Goal: Information Seeking & Learning: Learn about a topic

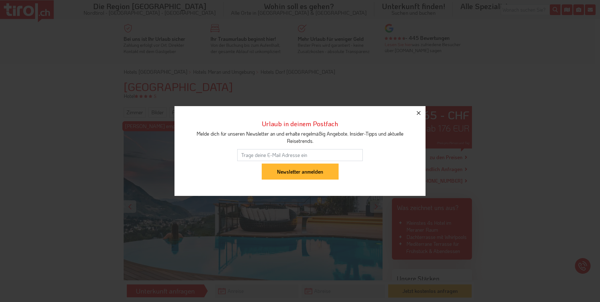
click at [420, 111] on icon "button" at bounding box center [419, 113] width 4 height 4
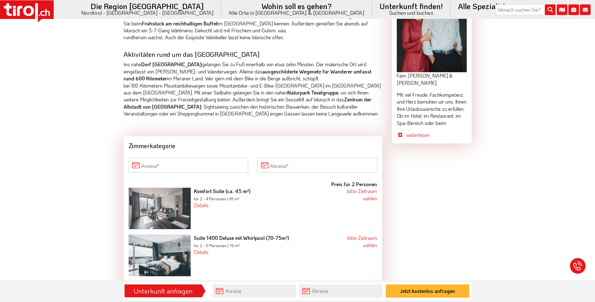
scroll to position [659, 0]
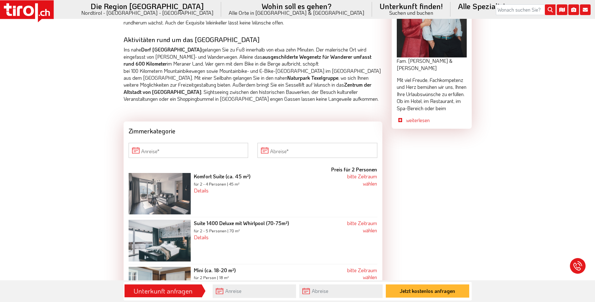
click at [154, 184] on img at bounding box center [160, 193] width 62 height 41
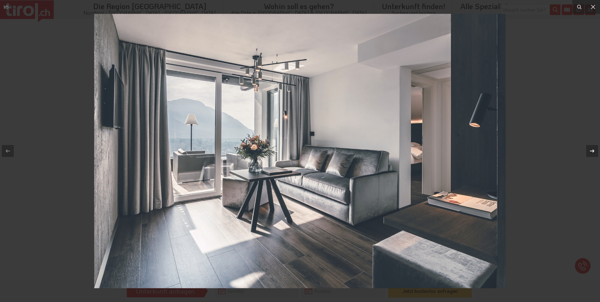
click at [593, 150] on icon at bounding box center [592, 150] width 4 height 3
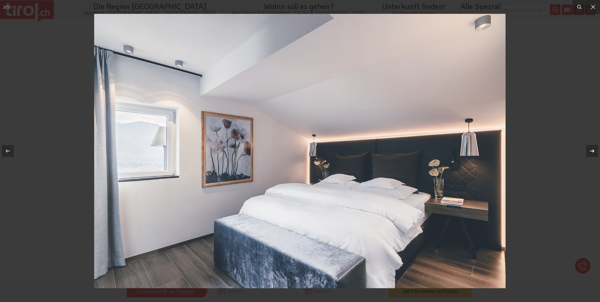
click at [593, 150] on div "2 / 5" at bounding box center [300, 151] width 600 height 302
click at [593, 150] on icon at bounding box center [592, 150] width 4 height 3
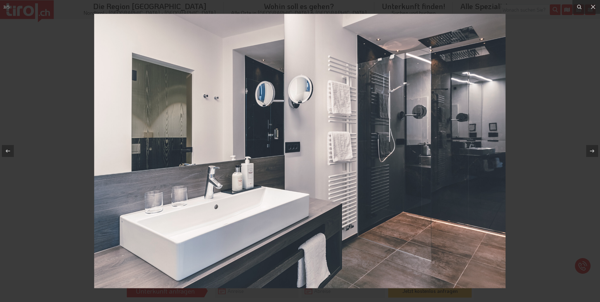
click at [593, 150] on div "3 / 5" at bounding box center [300, 151] width 600 height 302
click at [591, 152] on icon at bounding box center [592, 151] width 8 height 8
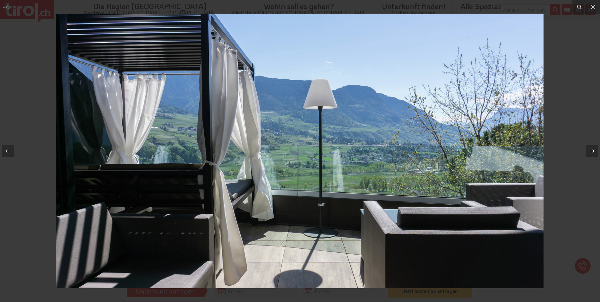
click at [593, 149] on icon at bounding box center [592, 151] width 8 height 8
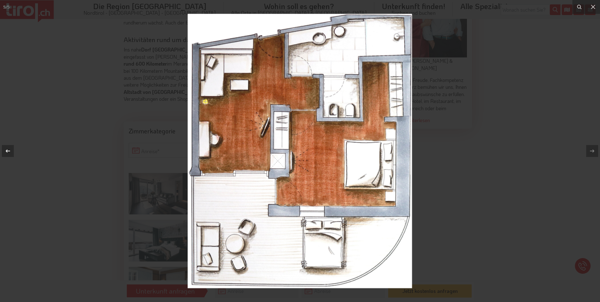
click at [6, 149] on div "5 / 5" at bounding box center [300, 151] width 600 height 302
click at [7, 151] on icon at bounding box center [8, 151] width 8 height 8
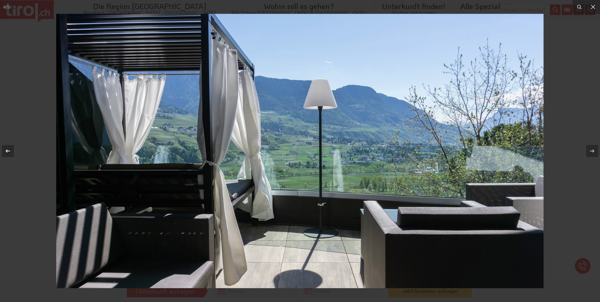
click at [7, 151] on div "4 / 5" at bounding box center [300, 151] width 600 height 302
click at [7, 150] on icon at bounding box center [8, 150] width 4 height 3
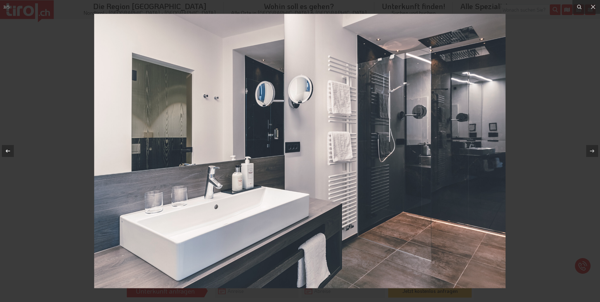
click at [7, 150] on icon at bounding box center [8, 150] width 4 height 3
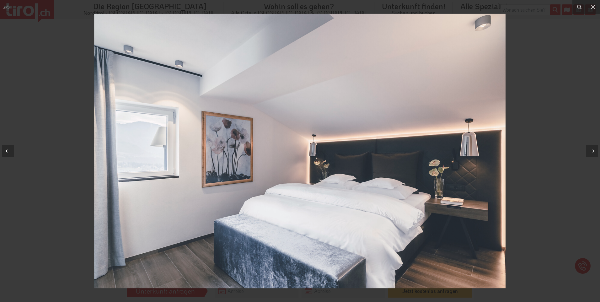
click at [7, 150] on icon at bounding box center [8, 150] width 4 height 3
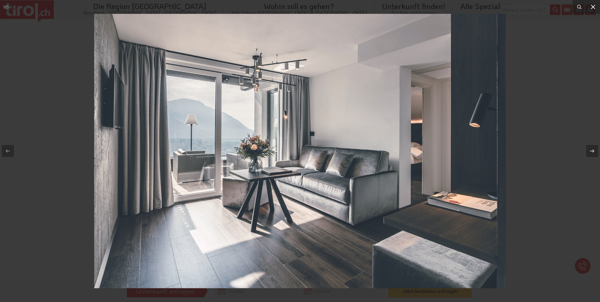
click at [592, 6] on icon at bounding box center [593, 7] width 4 height 4
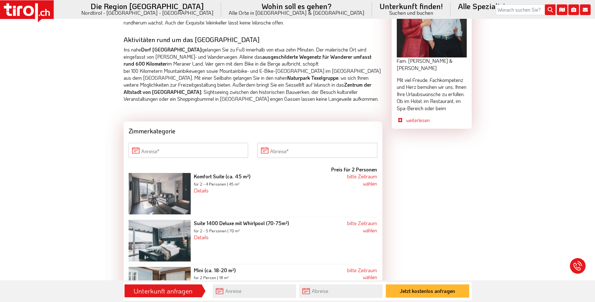
click at [162, 229] on img at bounding box center [160, 240] width 62 height 41
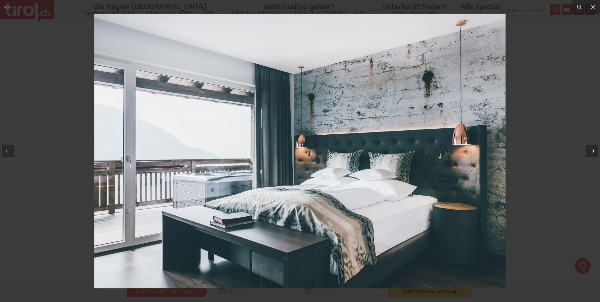
click at [592, 149] on div "1 / 8" at bounding box center [300, 151] width 600 height 302
click at [591, 150] on icon at bounding box center [592, 151] width 8 height 8
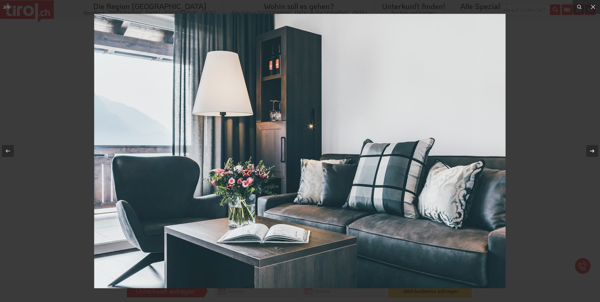
click at [591, 150] on div "2 / 8" at bounding box center [300, 151] width 600 height 302
click at [591, 151] on icon at bounding box center [592, 151] width 8 height 8
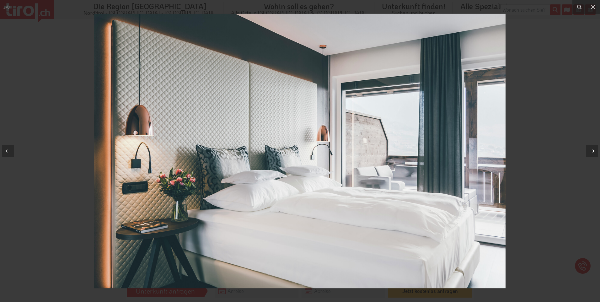
click at [592, 150] on icon at bounding box center [592, 151] width 8 height 8
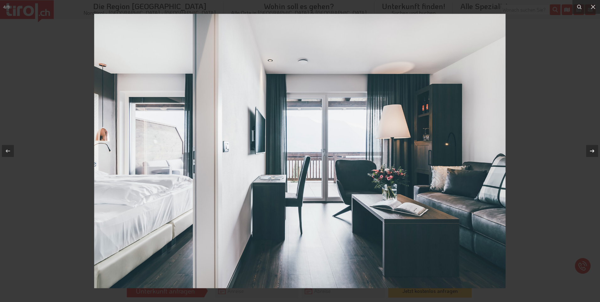
click at [592, 150] on div "4 / 8" at bounding box center [300, 151] width 600 height 302
click at [592, 150] on icon at bounding box center [592, 151] width 8 height 8
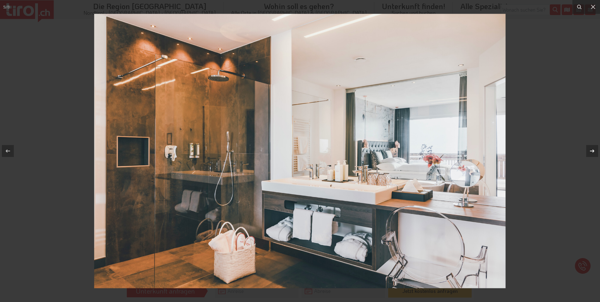
click at [594, 149] on icon at bounding box center [592, 151] width 8 height 8
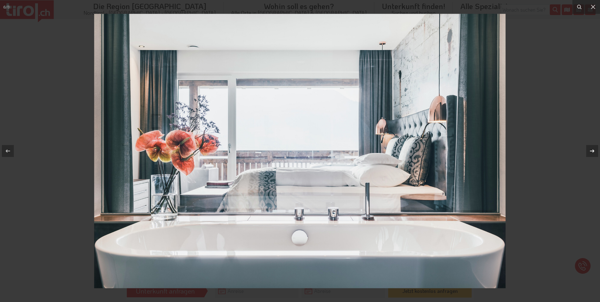
click at [591, 150] on div "6 / 8" at bounding box center [300, 151] width 600 height 302
click at [593, 150] on icon at bounding box center [592, 150] width 4 height 3
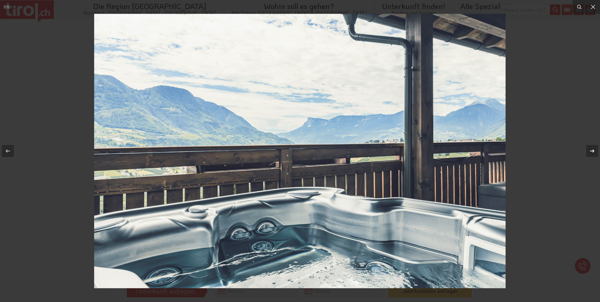
click at [592, 150] on icon at bounding box center [592, 151] width 8 height 8
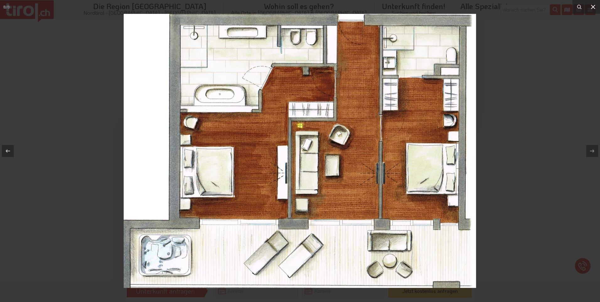
click at [593, 6] on icon at bounding box center [593, 7] width 4 height 4
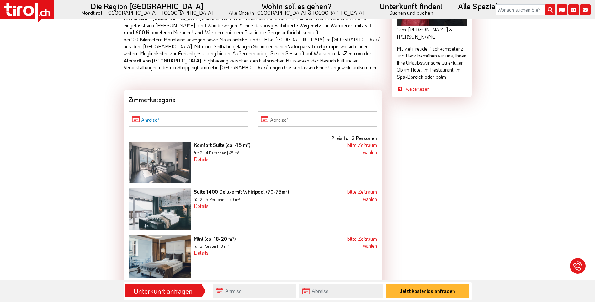
scroll to position [721, 0]
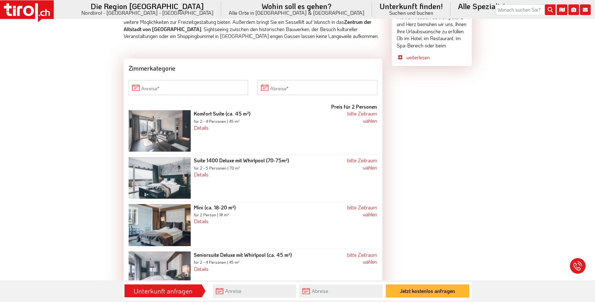
click at [168, 209] on img at bounding box center [160, 225] width 62 height 42
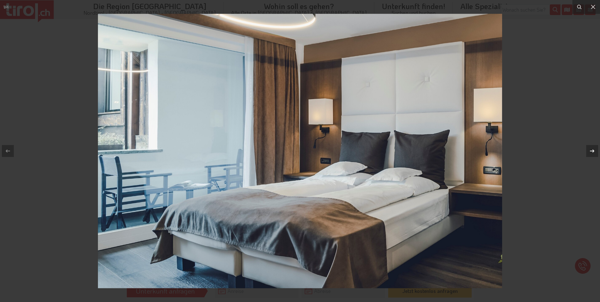
click at [592, 150] on icon at bounding box center [592, 151] width 8 height 8
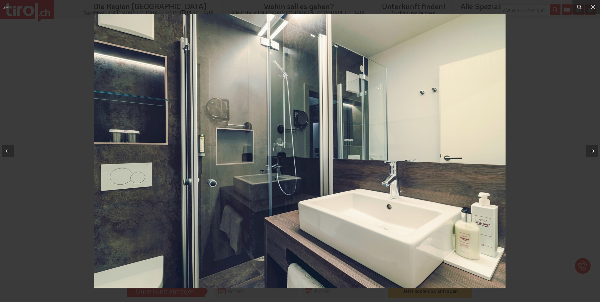
click at [593, 150] on div "2 / 4" at bounding box center [300, 151] width 600 height 302
click at [593, 150] on icon at bounding box center [592, 150] width 4 height 3
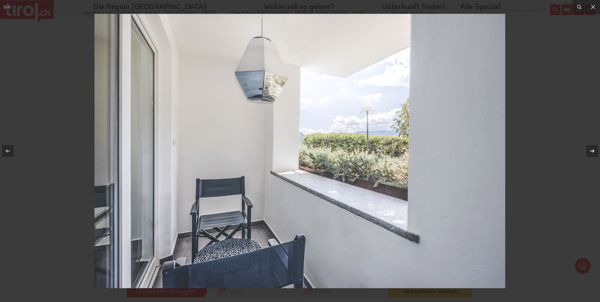
click at [593, 149] on icon at bounding box center [592, 151] width 8 height 8
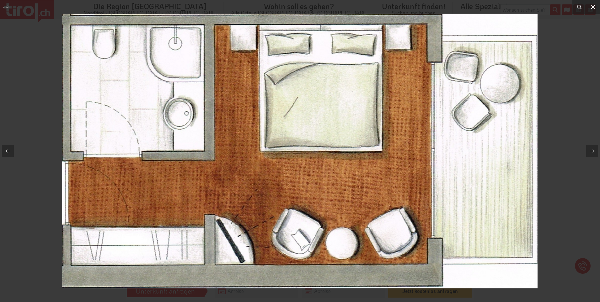
click at [594, 4] on icon at bounding box center [593, 7] width 8 height 8
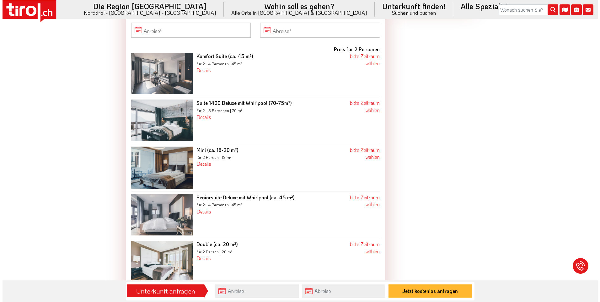
scroll to position [784, 0]
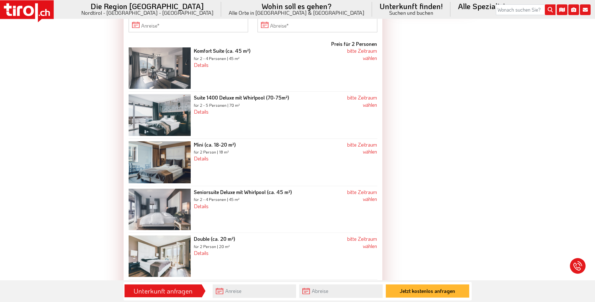
click at [164, 200] on img at bounding box center [160, 209] width 62 height 41
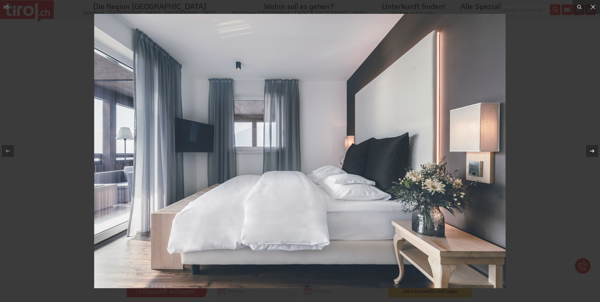
click at [591, 150] on icon at bounding box center [592, 151] width 8 height 8
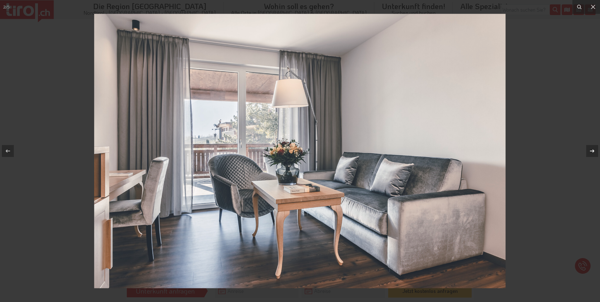
click at [591, 149] on icon at bounding box center [592, 151] width 8 height 8
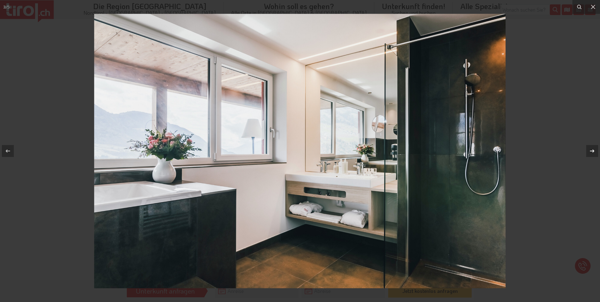
click at [591, 151] on icon at bounding box center [592, 151] width 8 height 8
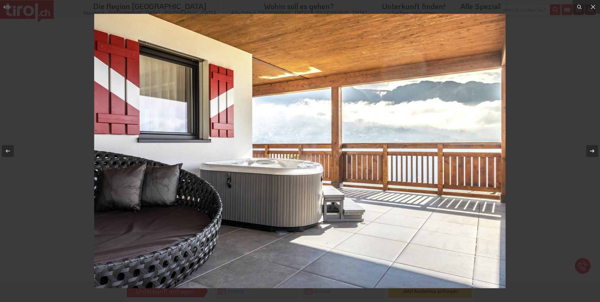
click at [591, 151] on div "4 / 5" at bounding box center [300, 151] width 600 height 302
click at [591, 151] on icon at bounding box center [592, 151] width 8 height 8
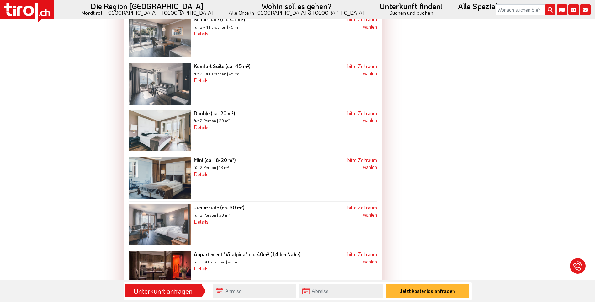
scroll to position [784, 0]
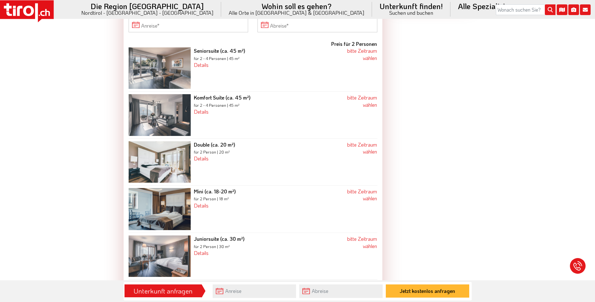
click at [167, 151] on img at bounding box center [160, 161] width 62 height 41
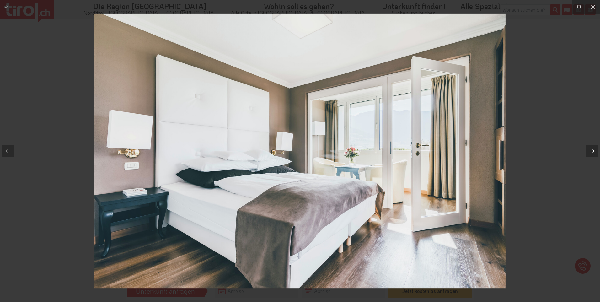
click at [591, 150] on icon at bounding box center [592, 151] width 8 height 8
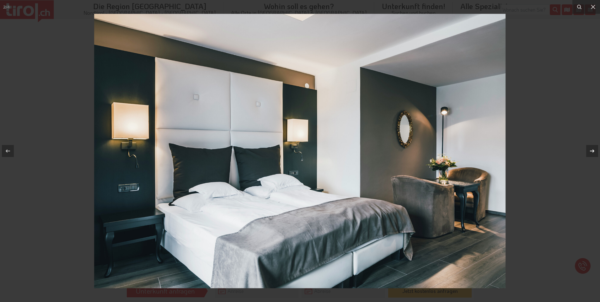
click at [591, 150] on div "2 / 4" at bounding box center [300, 151] width 600 height 302
click at [592, 150] on icon at bounding box center [592, 151] width 8 height 8
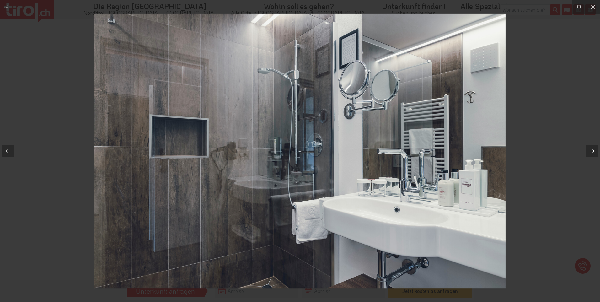
click at [592, 150] on div "3 / 4" at bounding box center [300, 151] width 600 height 302
click at [593, 150] on icon at bounding box center [592, 151] width 8 height 8
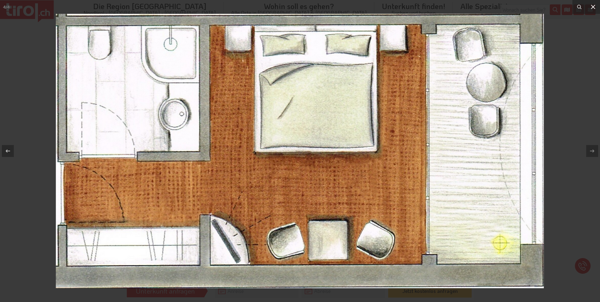
click at [593, 7] on icon at bounding box center [593, 7] width 4 height 4
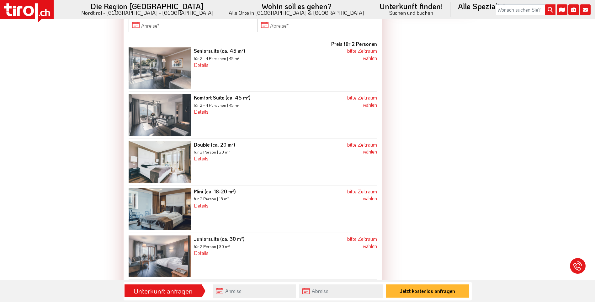
click at [157, 198] on img at bounding box center [160, 209] width 62 height 42
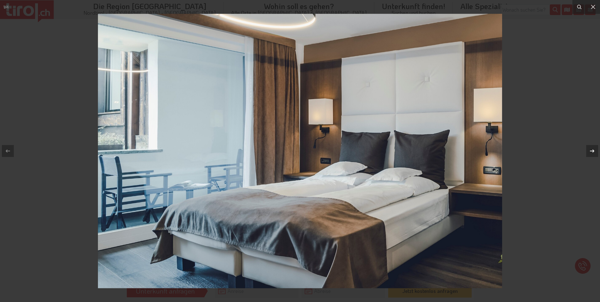
click at [593, 150] on icon at bounding box center [592, 151] width 8 height 8
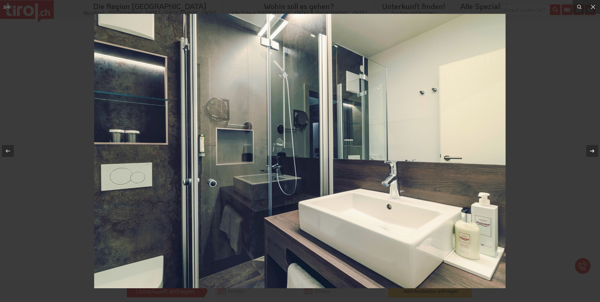
click at [593, 150] on div "2 / 4" at bounding box center [300, 151] width 600 height 302
click at [593, 150] on icon at bounding box center [592, 151] width 8 height 8
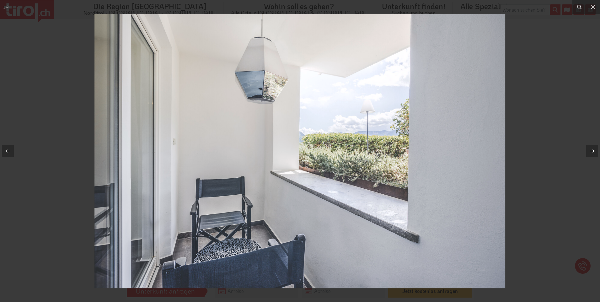
click at [593, 150] on icon at bounding box center [592, 151] width 8 height 8
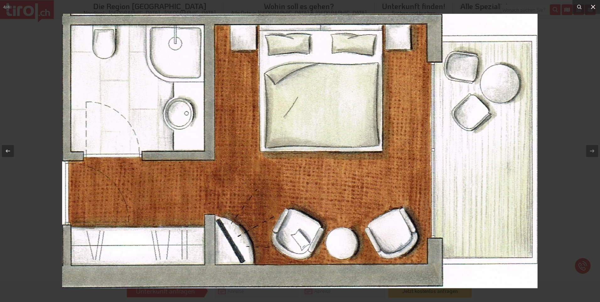
click at [593, 7] on icon at bounding box center [593, 7] width 4 height 4
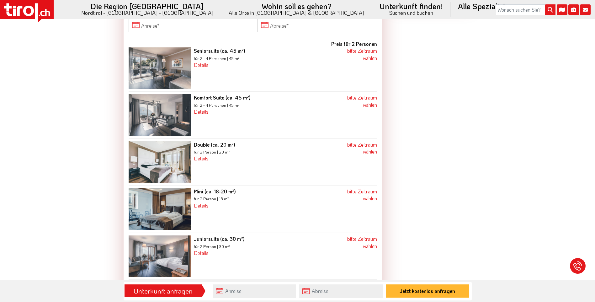
click at [155, 253] on img at bounding box center [160, 255] width 62 height 41
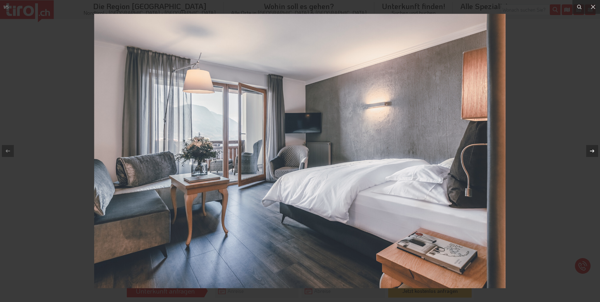
click at [591, 151] on icon at bounding box center [592, 151] width 8 height 8
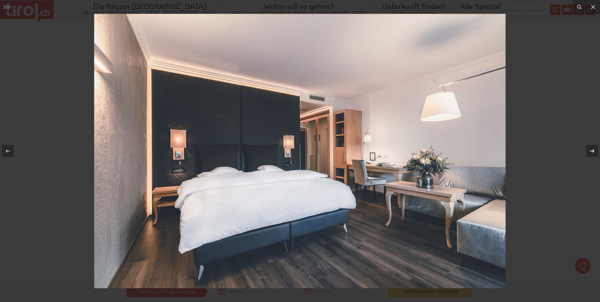
click at [591, 151] on icon at bounding box center [592, 151] width 8 height 8
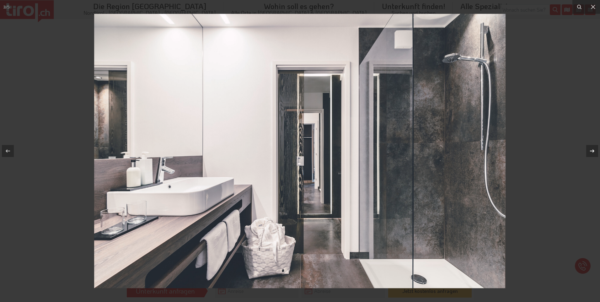
click at [591, 150] on icon at bounding box center [592, 151] width 8 height 8
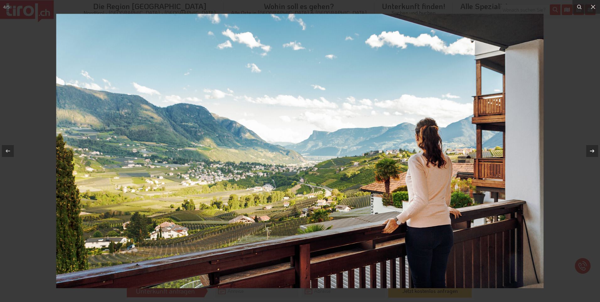
click at [593, 150] on icon at bounding box center [592, 150] width 4 height 3
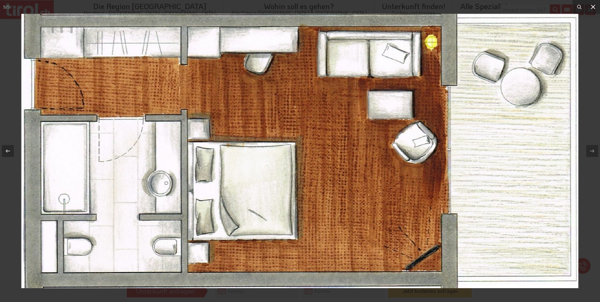
click at [593, 5] on icon at bounding box center [593, 7] width 8 height 8
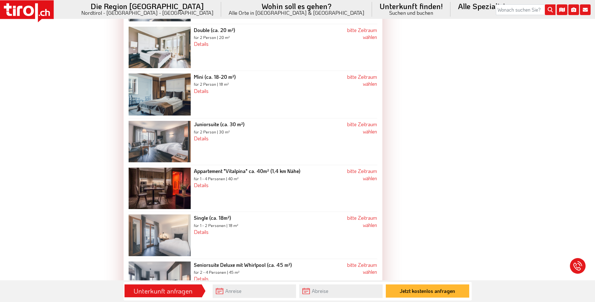
scroll to position [910, 0]
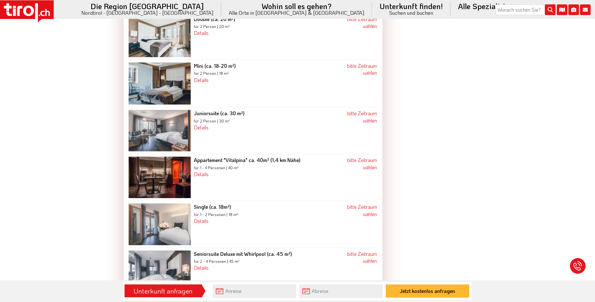
click at [165, 168] on img at bounding box center [160, 177] width 62 height 41
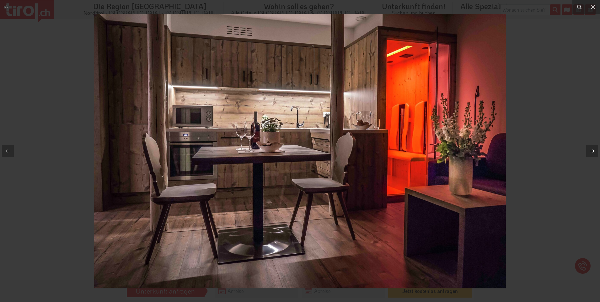
click at [593, 149] on icon at bounding box center [592, 150] width 4 height 3
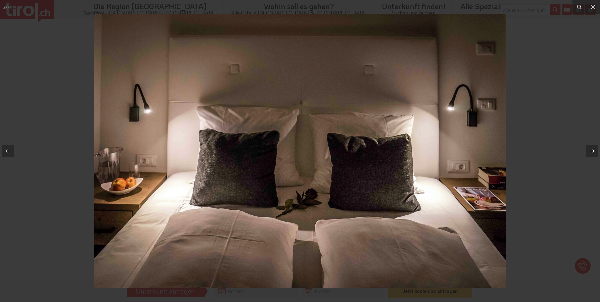
click at [593, 150] on icon at bounding box center [592, 151] width 8 height 8
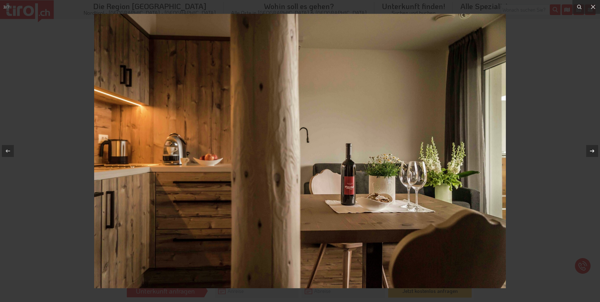
click at [591, 149] on icon at bounding box center [592, 151] width 8 height 8
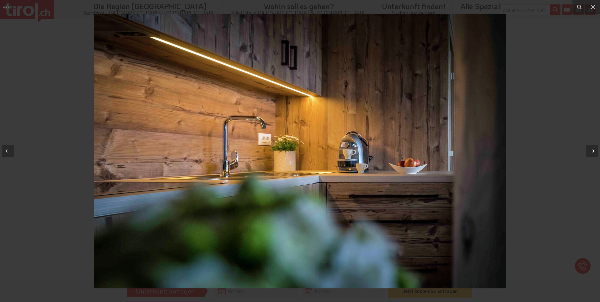
click at [591, 149] on div "4 / 7" at bounding box center [300, 151] width 600 height 302
click at [591, 149] on icon at bounding box center [592, 151] width 8 height 8
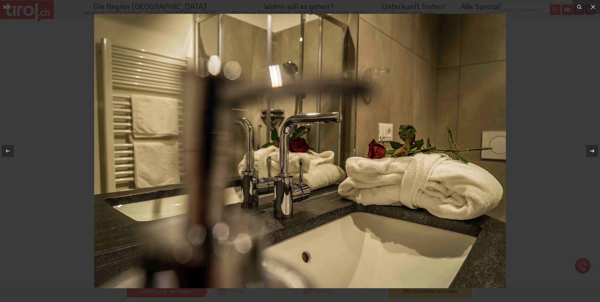
click at [591, 149] on div "5 / 7" at bounding box center [300, 151] width 600 height 302
click at [591, 149] on icon at bounding box center [592, 151] width 8 height 8
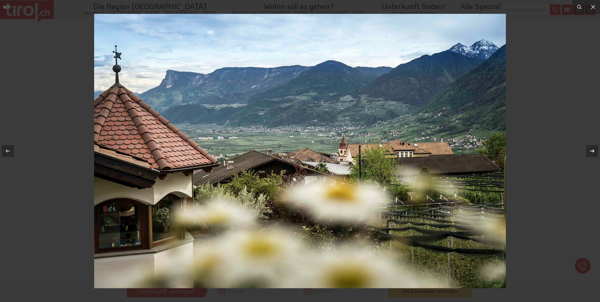
click at [591, 149] on div "6 / 7" at bounding box center [300, 151] width 600 height 302
click at [594, 148] on icon at bounding box center [592, 151] width 8 height 8
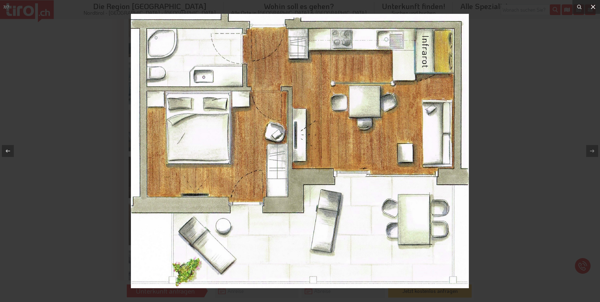
click at [593, 6] on icon at bounding box center [593, 7] width 8 height 8
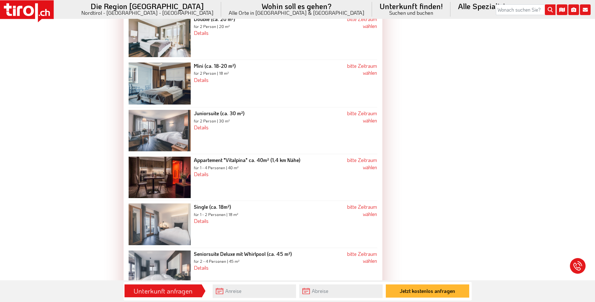
click at [147, 212] on img at bounding box center [160, 223] width 62 height 41
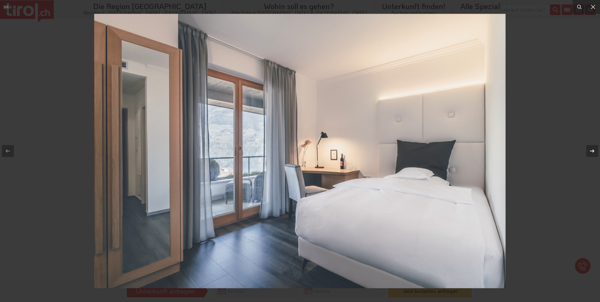
click at [591, 150] on icon at bounding box center [592, 151] width 8 height 8
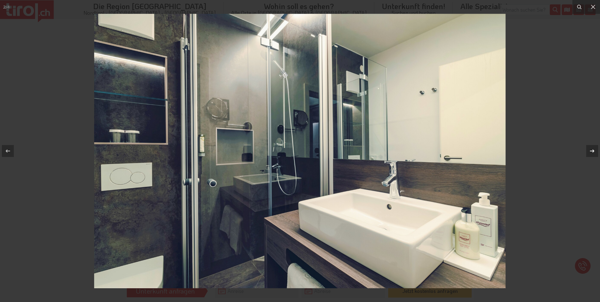
click at [591, 150] on icon at bounding box center [592, 151] width 8 height 8
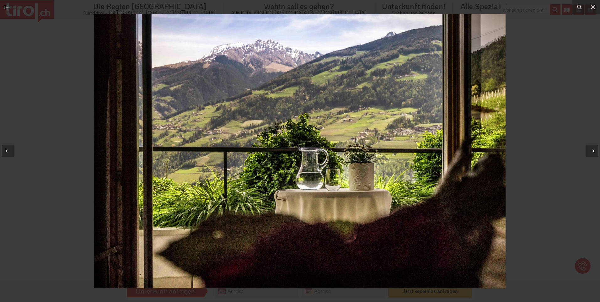
click at [591, 150] on icon at bounding box center [592, 151] width 8 height 8
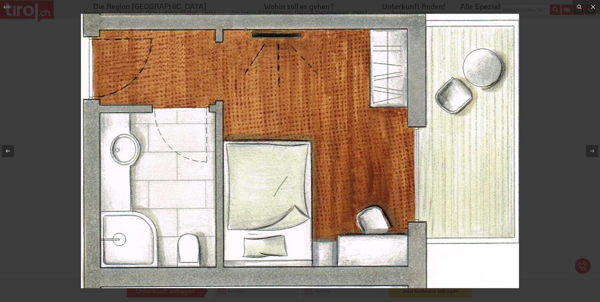
click at [591, 150] on div "4 / 4" at bounding box center [300, 151] width 600 height 302
click at [593, 4] on icon at bounding box center [593, 7] width 8 height 8
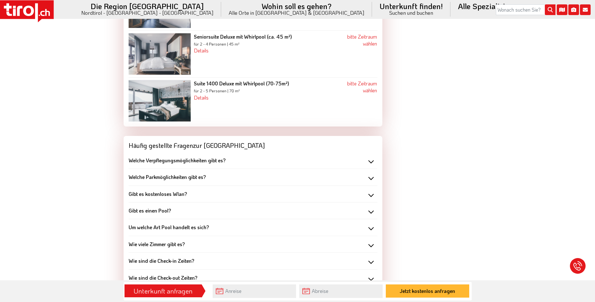
scroll to position [1129, 0]
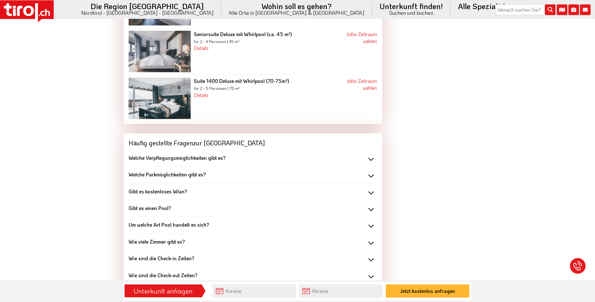
click at [371, 171] on div "Welche Parkmöglichkeiten gibt es?" at bounding box center [253, 174] width 249 height 7
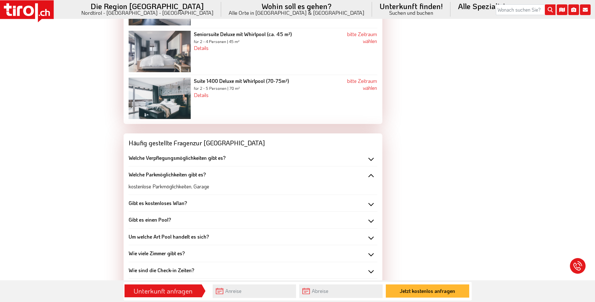
click at [371, 171] on div "Welche Parkmöglichkeiten gibt es?" at bounding box center [253, 174] width 249 height 7
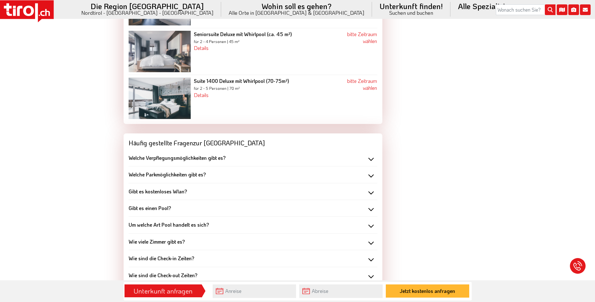
click at [371, 188] on div "Gibt es kostenloses Wlan?" at bounding box center [253, 191] width 249 height 7
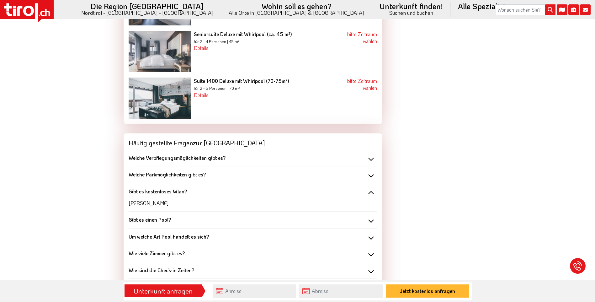
click at [371, 188] on div "Gibt es kostenloses Wlan?" at bounding box center [253, 191] width 249 height 7
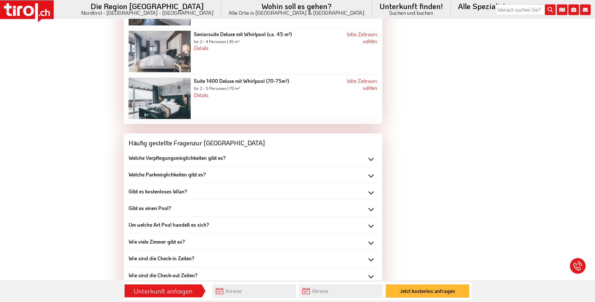
click at [370, 205] on div "Gibt es einen Pool?" at bounding box center [253, 208] width 249 height 7
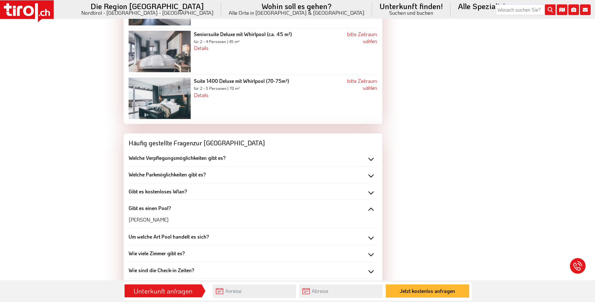
click at [370, 205] on div "Gibt es einen Pool?" at bounding box center [253, 208] width 249 height 7
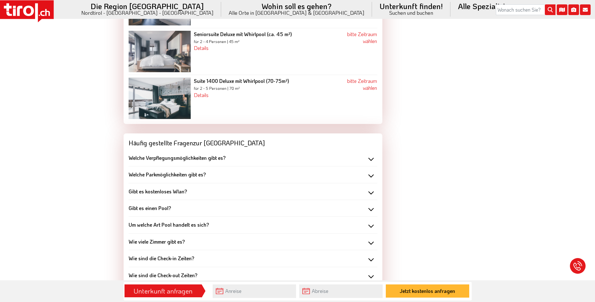
click at [372, 221] on div "Um welche Art Pool handelt es sich?" at bounding box center [253, 224] width 249 height 7
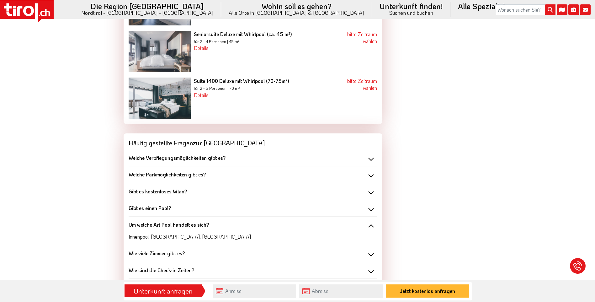
click at [372, 221] on div "Um welche Art Pool handelt es sich?" at bounding box center [253, 224] width 249 height 7
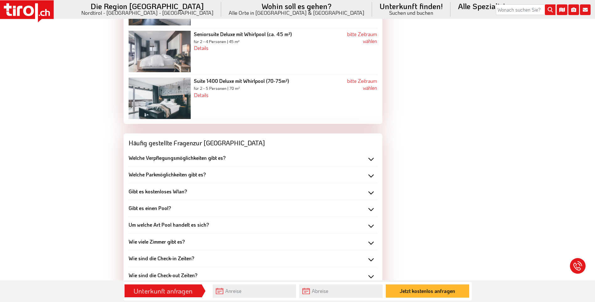
click at [371, 238] on div "Wie viele Zimmer gibt es?" at bounding box center [253, 241] width 249 height 7
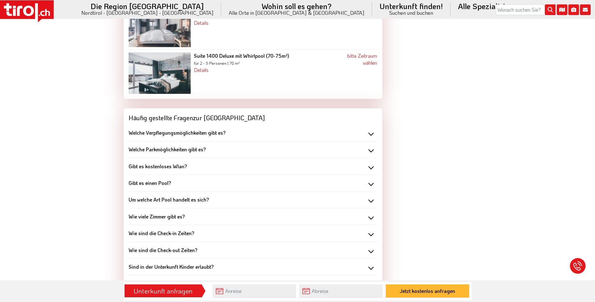
scroll to position [1223, 0]
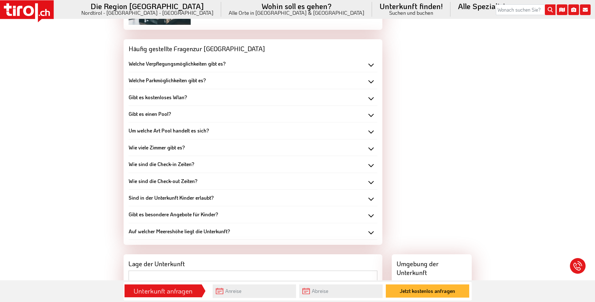
click at [371, 161] on div "Wie sind die Check-in Zeiten?" at bounding box center [253, 164] width 249 height 7
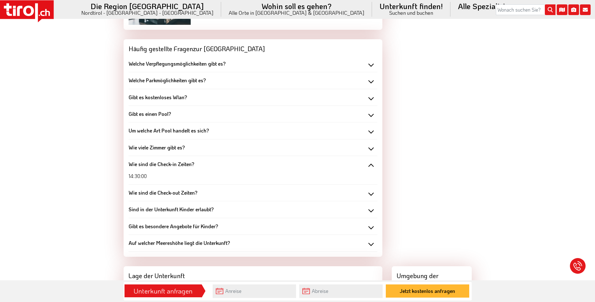
click at [371, 161] on div "Wie sind die Check-in Zeiten?" at bounding box center [253, 164] width 249 height 7
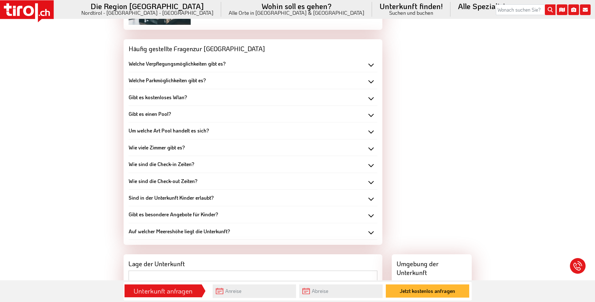
click at [370, 178] on div "Wie sind die Check-out Zeiten?" at bounding box center [253, 181] width 249 height 7
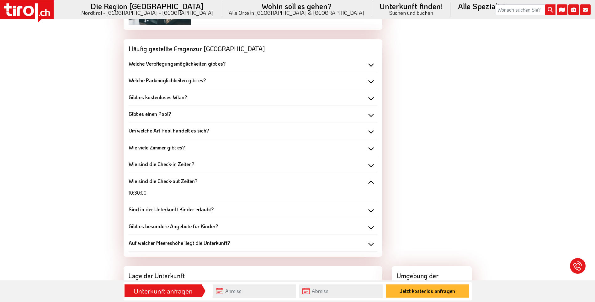
click at [370, 178] on div "Wie sind die Check-out Zeiten?" at bounding box center [253, 181] width 249 height 7
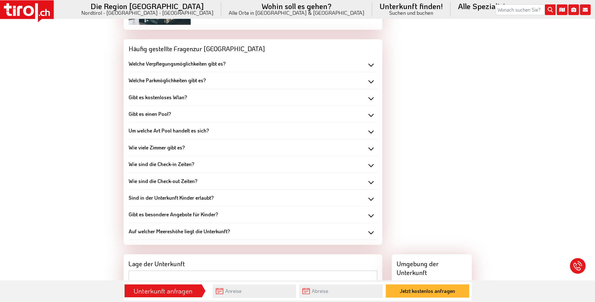
click at [373, 194] on div "Sind in der Unterkunft Kinder erlaubt?" at bounding box center [253, 197] width 249 height 7
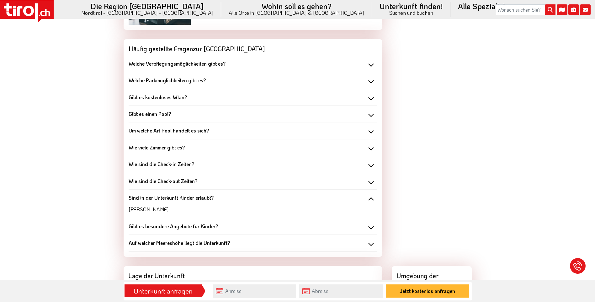
click at [373, 194] on div "Sind in der Unterkunft Kinder erlaubt?" at bounding box center [253, 197] width 249 height 7
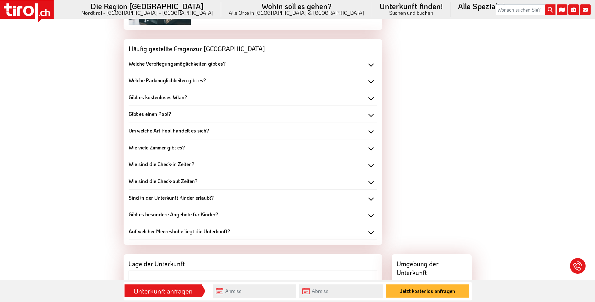
click at [370, 211] on div "Gibt es besondere Angebote für Kinder?" at bounding box center [253, 214] width 249 height 7
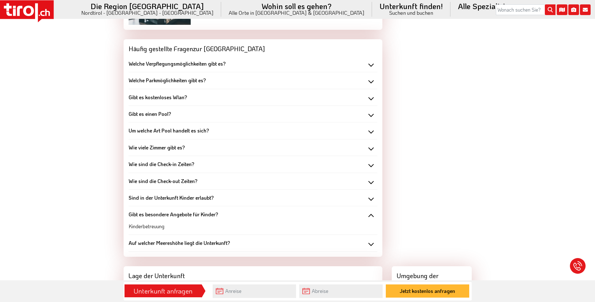
click at [370, 211] on div "Gibt es besondere Angebote für Kinder?" at bounding box center [253, 214] width 249 height 7
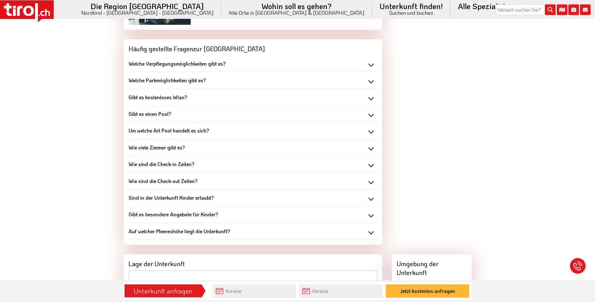
click at [370, 228] on div "Auf welcher Meereshöhe liegt die Unterkunft?" at bounding box center [253, 231] width 249 height 7
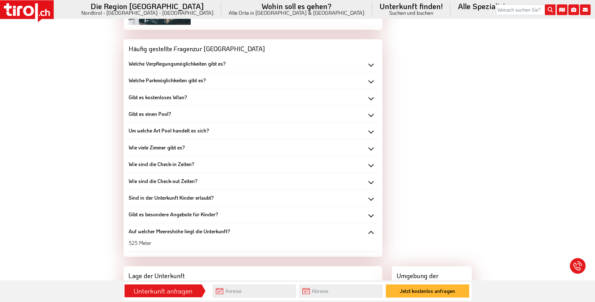
click at [370, 228] on div "Auf welcher Meereshöhe liegt die Unterkunft?" at bounding box center [253, 231] width 249 height 7
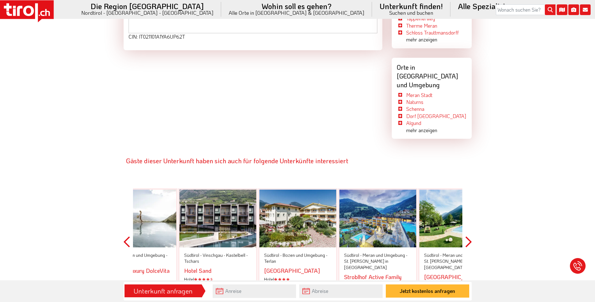
scroll to position [1600, 0]
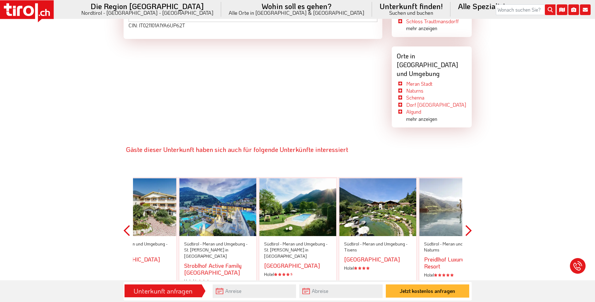
click at [471, 214] on button "Next" at bounding box center [469, 230] width 6 height 142
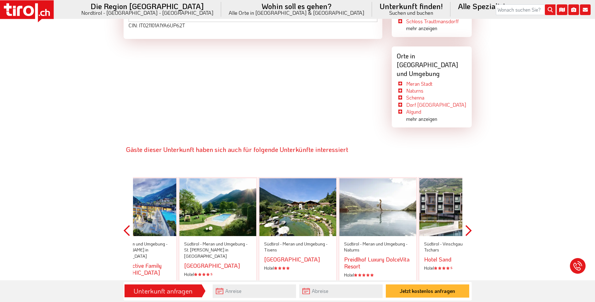
click at [471, 214] on button "Next" at bounding box center [469, 230] width 6 height 142
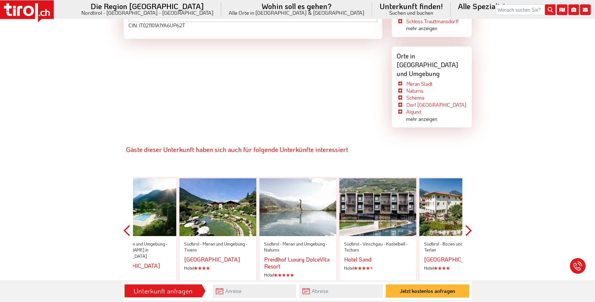
click at [470, 213] on button "Next" at bounding box center [469, 230] width 6 height 142
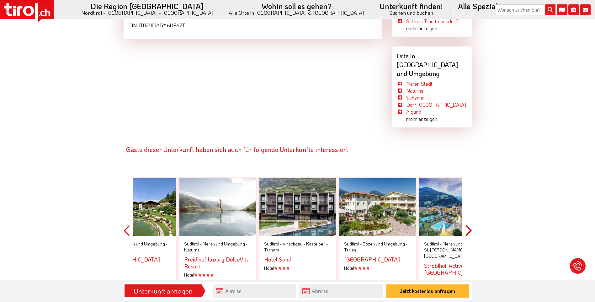
click at [470, 213] on button "Next" at bounding box center [469, 230] width 6 height 142
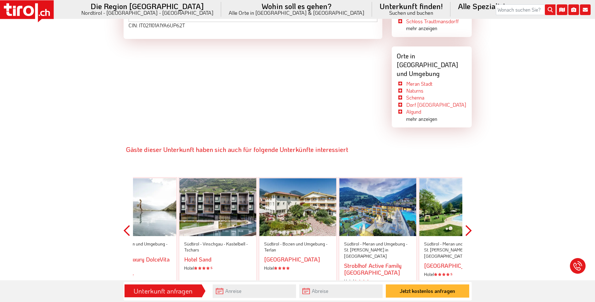
click at [469, 213] on button "Next" at bounding box center [469, 230] width 6 height 142
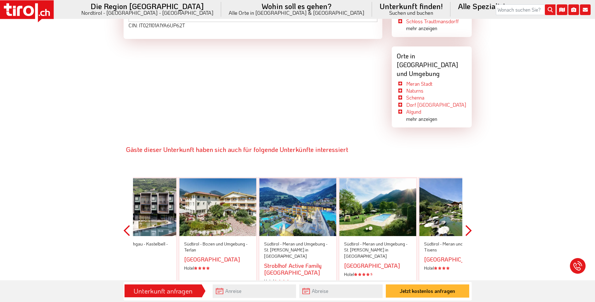
click at [469, 213] on button "Next" at bounding box center [469, 230] width 6 height 142
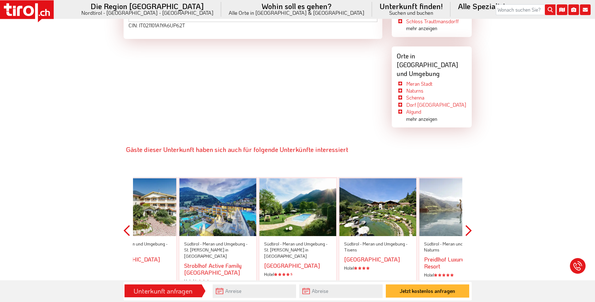
click at [469, 213] on button "Next" at bounding box center [469, 230] width 6 height 142
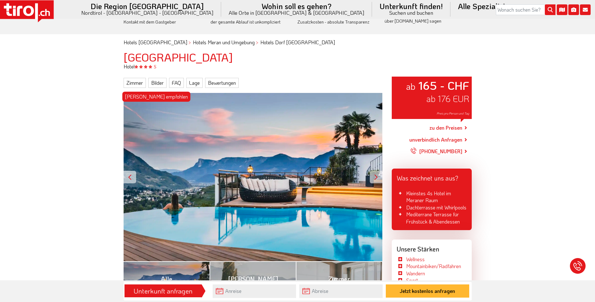
scroll to position [0, 0]
